Goal: Obtain resource: Download file/media

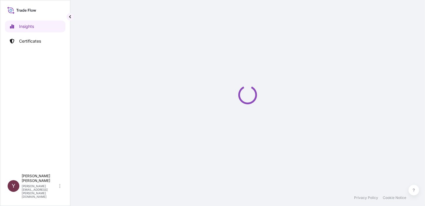
select select "2025"
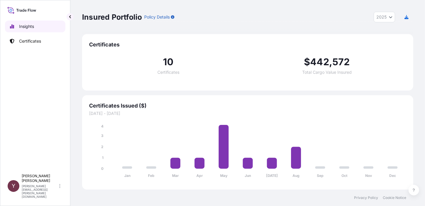
click at [35, 29] on link "Insights" at bounding box center [35, 27] width 60 height 12
click at [33, 42] on p "Certificates" at bounding box center [30, 41] width 22 height 6
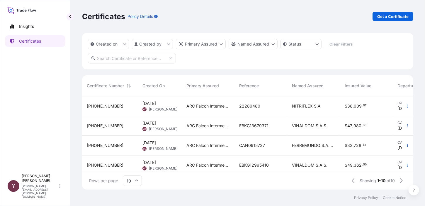
click at [150, 108] on span "[PERSON_NAME]" at bounding box center [163, 109] width 28 height 5
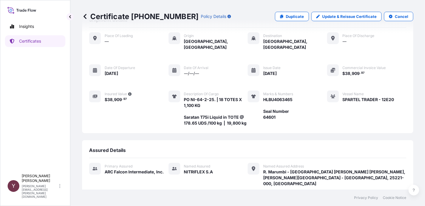
scroll to position [82, 0]
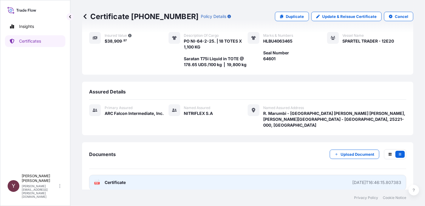
click at [116, 179] on span "Certificate" at bounding box center [115, 182] width 21 height 6
